Goal: Use online tool/utility: Utilize a website feature to perform a specific function

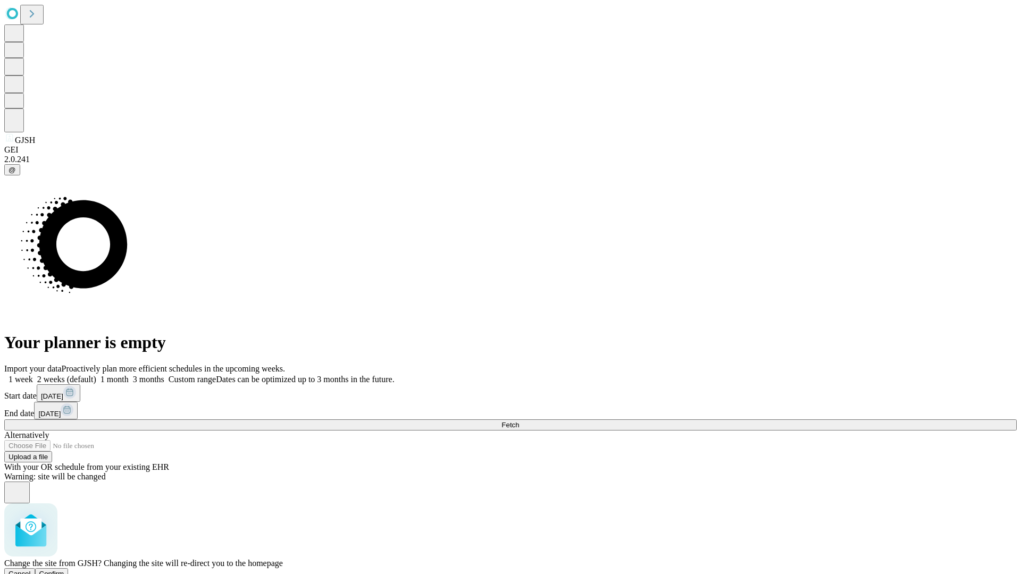
click at [64, 570] on span "Confirm" at bounding box center [51, 574] width 25 height 8
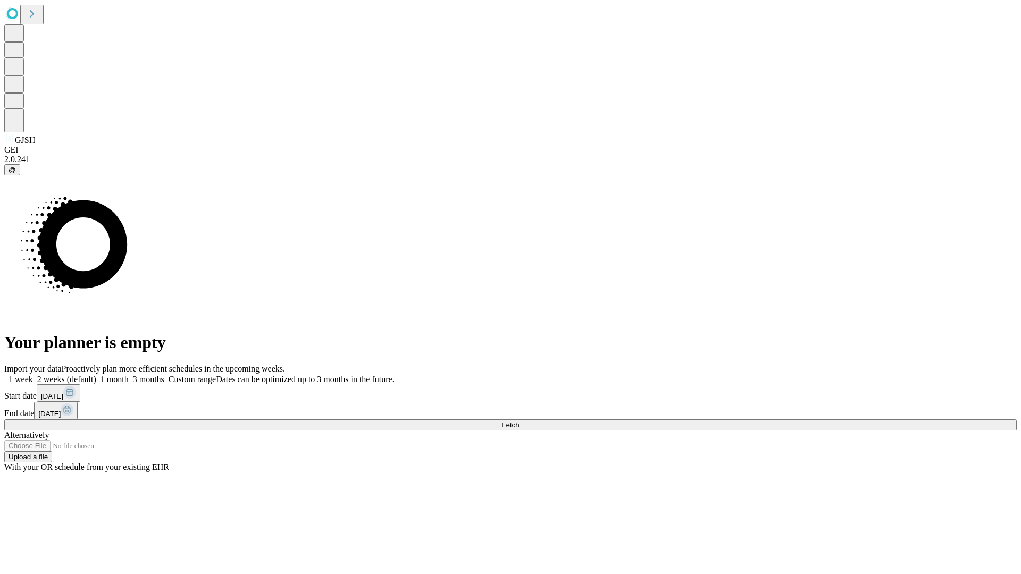
click at [129, 375] on label "1 month" at bounding box center [112, 379] width 32 height 9
click at [519, 421] on span "Fetch" at bounding box center [510, 425] width 18 height 8
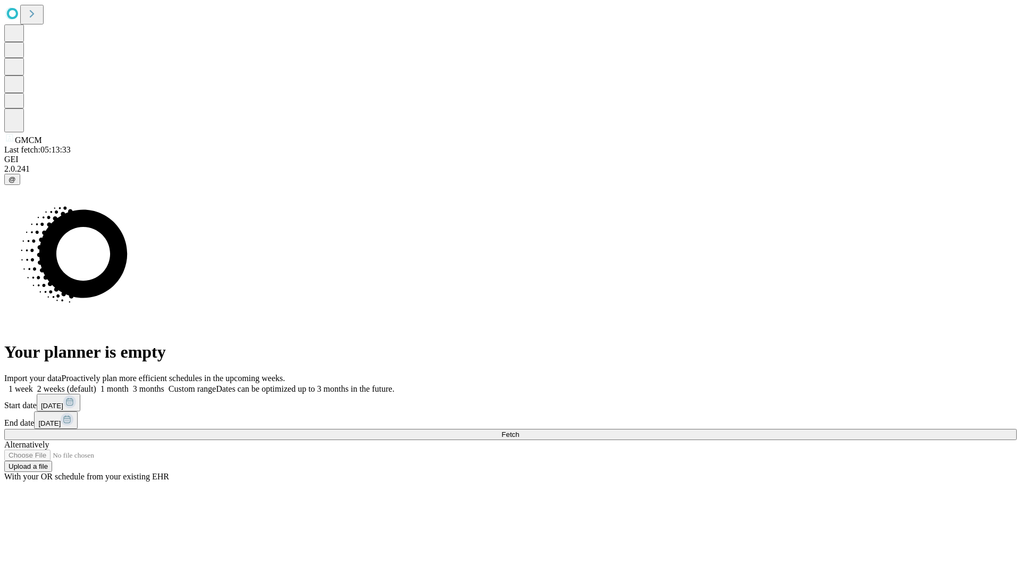
click at [129, 384] on label "1 month" at bounding box center [112, 388] width 32 height 9
click at [519, 431] on span "Fetch" at bounding box center [510, 435] width 18 height 8
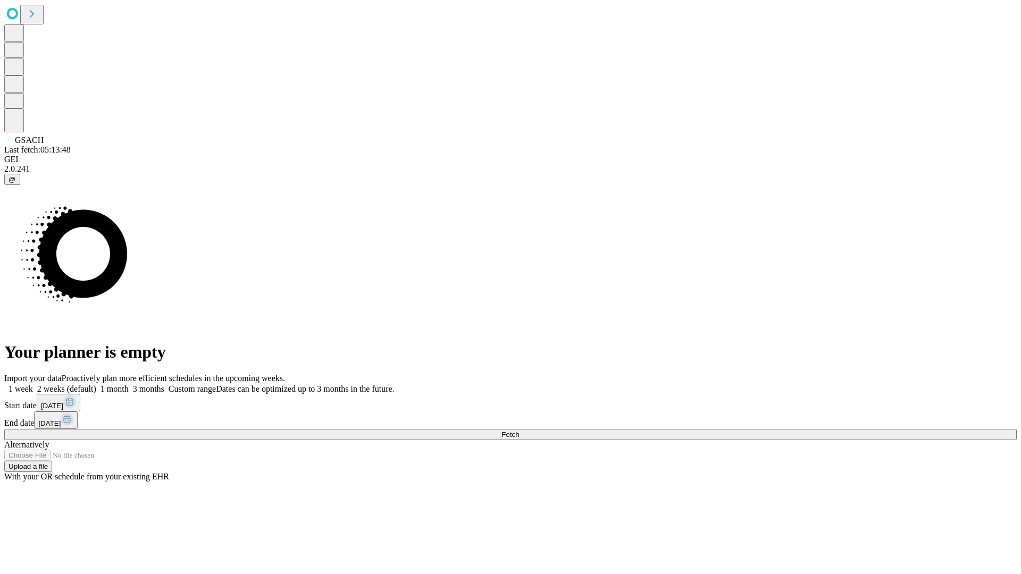
click at [519, 431] on span "Fetch" at bounding box center [510, 435] width 18 height 8
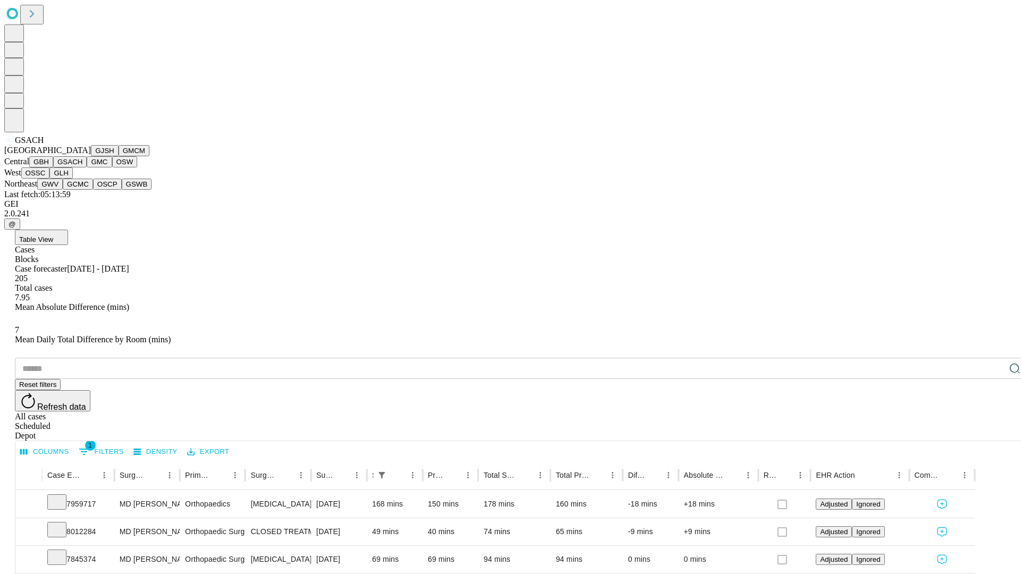
click at [87, 167] on button "GMC" at bounding box center [99, 161] width 25 height 11
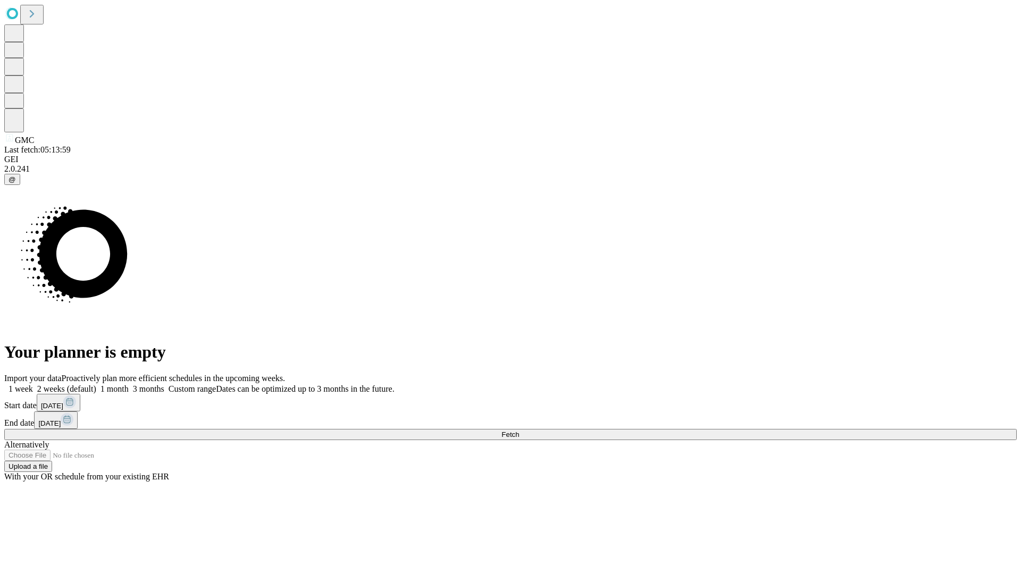
click at [519, 431] on span "Fetch" at bounding box center [510, 435] width 18 height 8
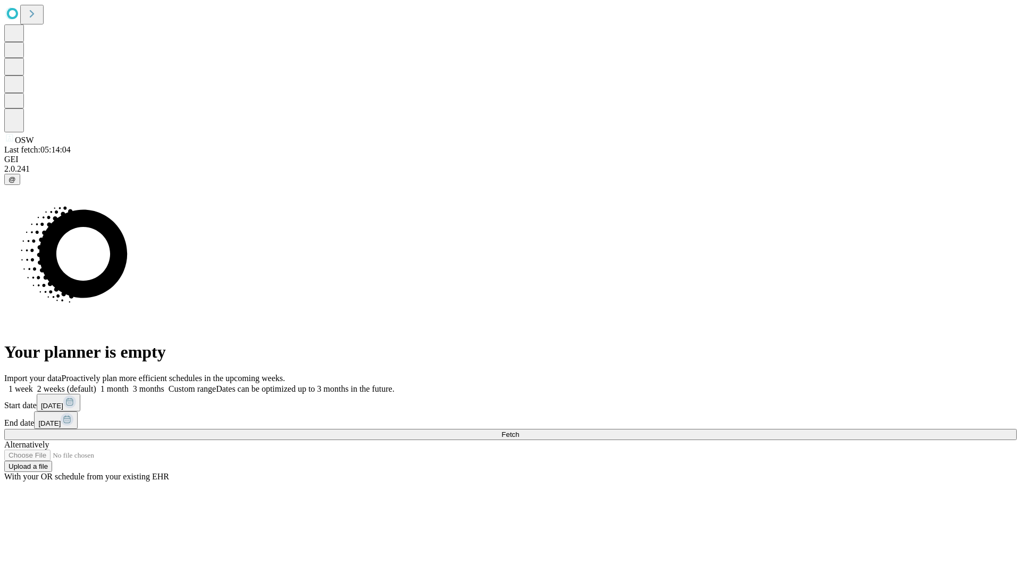
click at [129, 384] on label "1 month" at bounding box center [112, 388] width 32 height 9
click at [519, 431] on span "Fetch" at bounding box center [510, 435] width 18 height 8
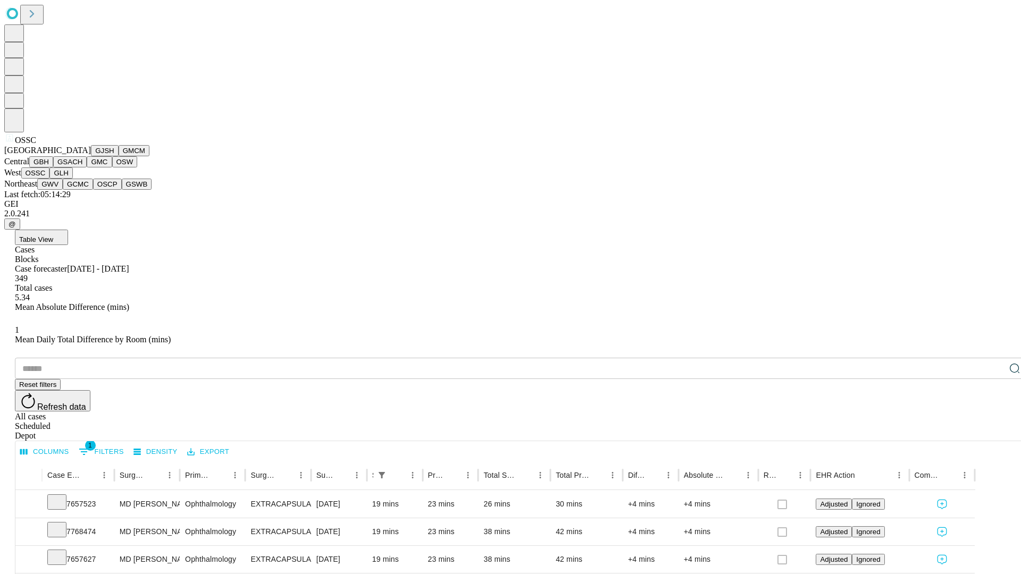
click at [72, 179] on button "GLH" at bounding box center [60, 172] width 23 height 11
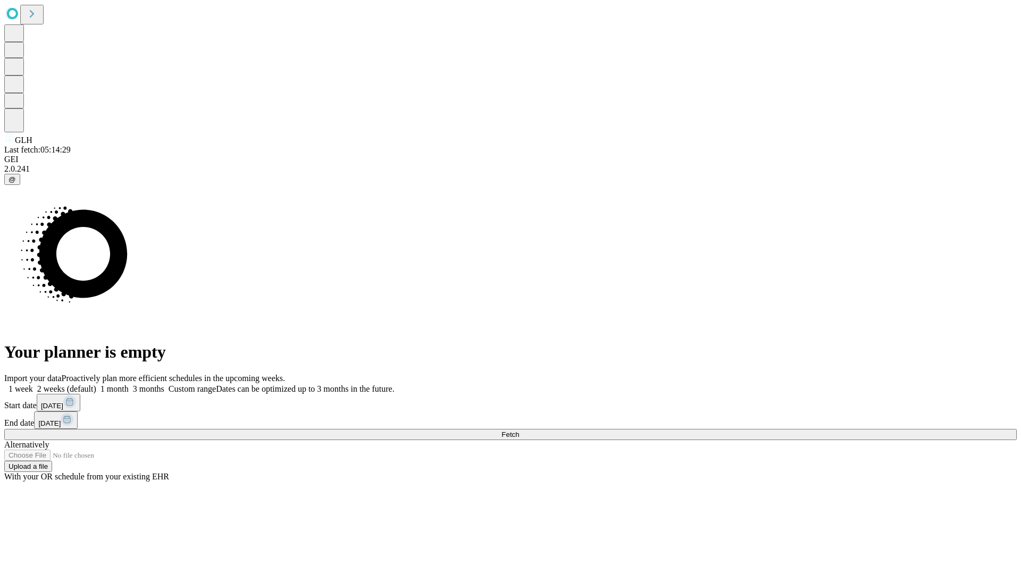
click at [129, 384] on label "1 month" at bounding box center [112, 388] width 32 height 9
click at [519, 431] on span "Fetch" at bounding box center [510, 435] width 18 height 8
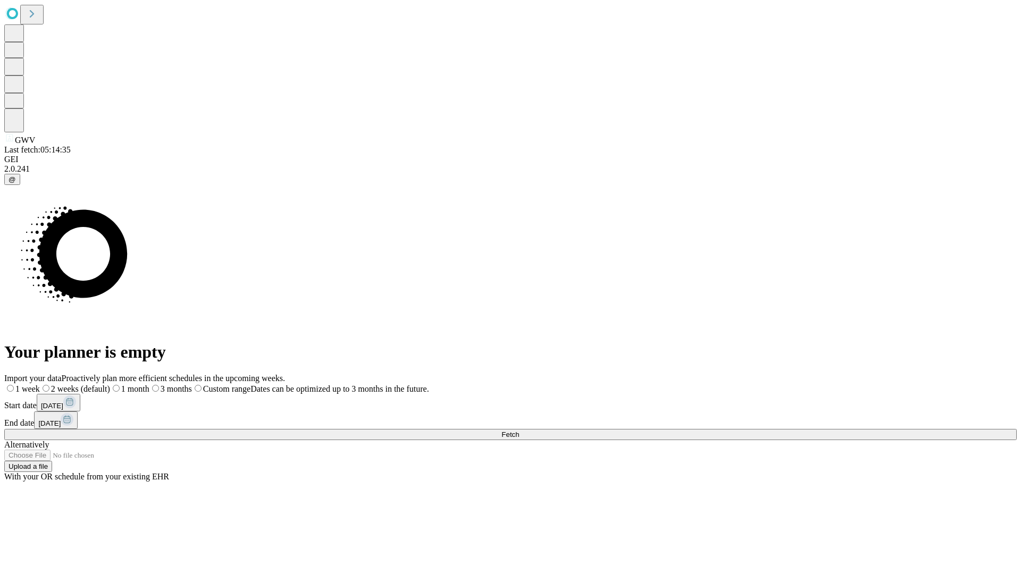
click at [149, 384] on label "1 month" at bounding box center [129, 388] width 39 height 9
click at [519, 431] on span "Fetch" at bounding box center [510, 435] width 18 height 8
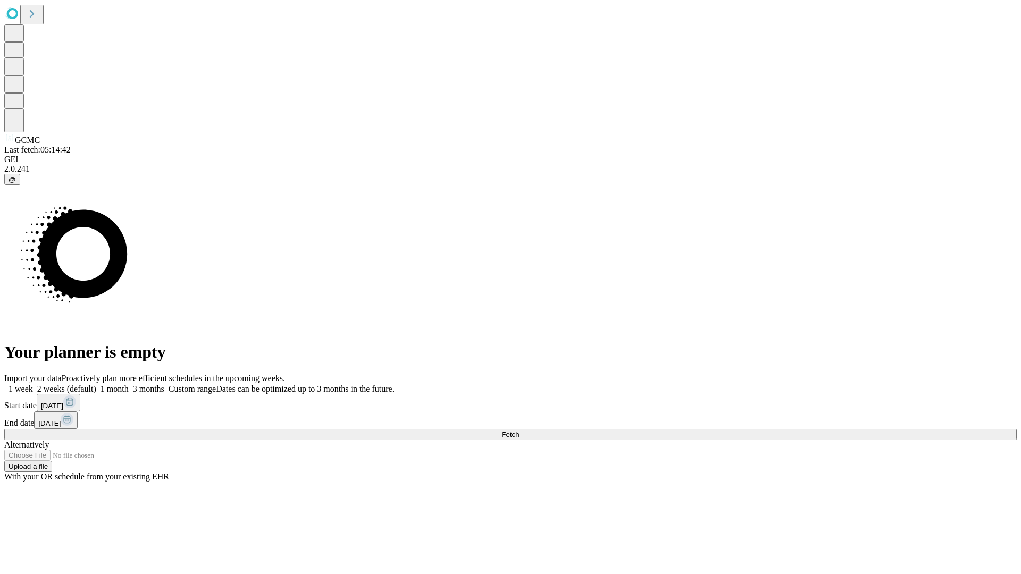
click at [129, 384] on label "1 month" at bounding box center [112, 388] width 32 height 9
click at [519, 431] on span "Fetch" at bounding box center [510, 435] width 18 height 8
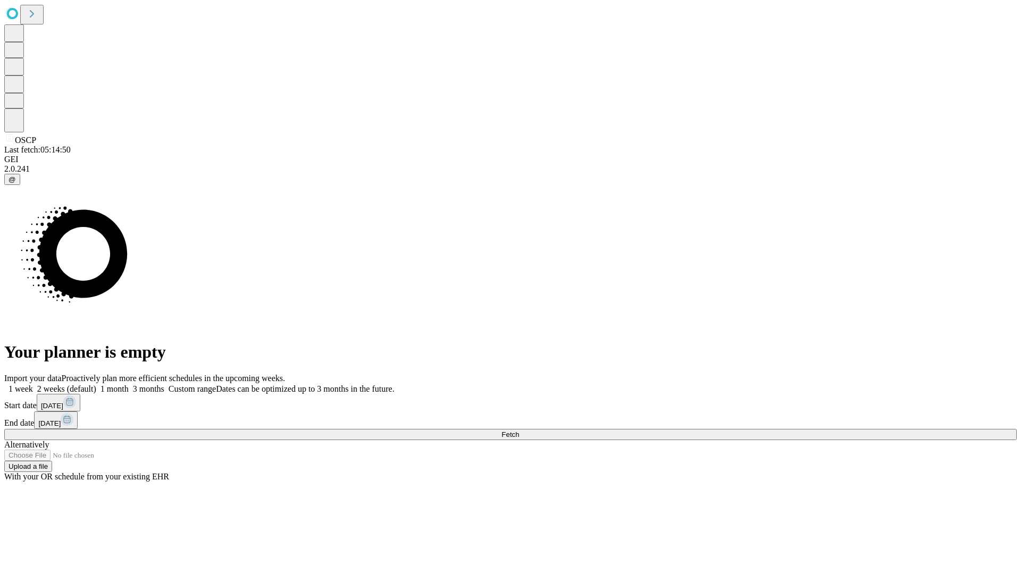
click at [129, 384] on label "1 month" at bounding box center [112, 388] width 32 height 9
click at [519, 431] on span "Fetch" at bounding box center [510, 435] width 18 height 8
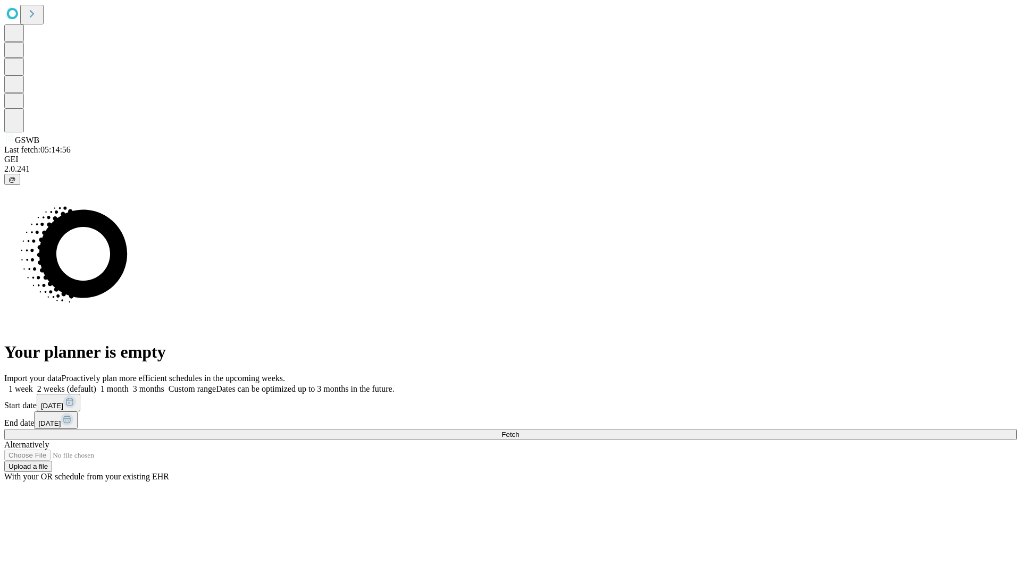
click at [129, 384] on label "1 month" at bounding box center [112, 388] width 32 height 9
click at [519, 431] on span "Fetch" at bounding box center [510, 435] width 18 height 8
